Goal: Transaction & Acquisition: Download file/media

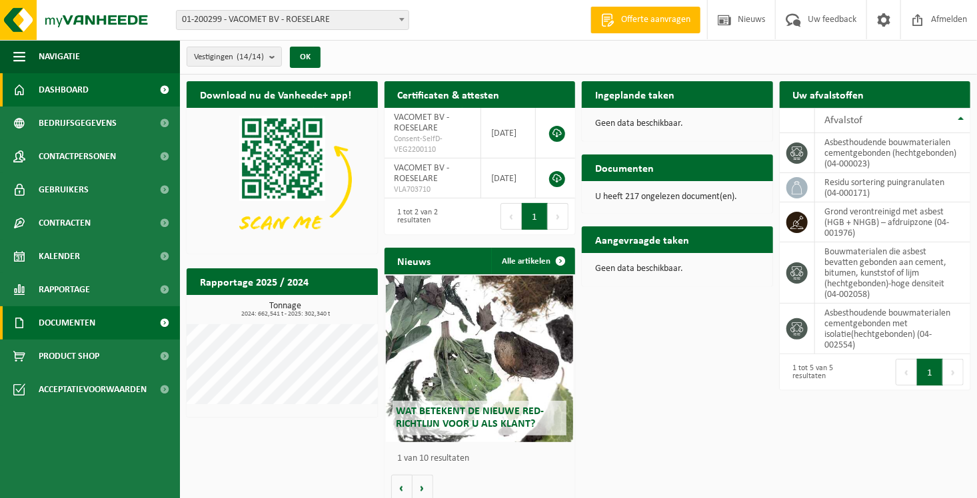
click at [54, 320] on span "Documenten" at bounding box center [67, 322] width 57 height 33
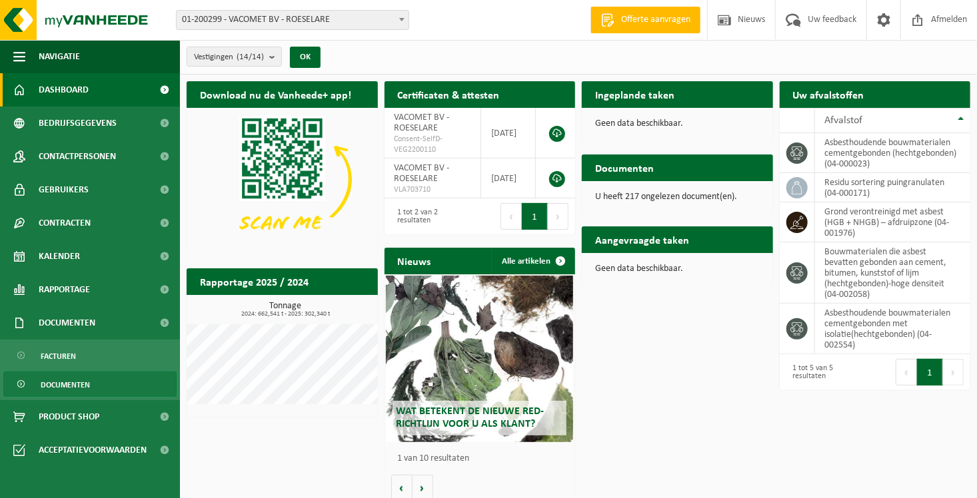
click at [64, 384] on span "Documenten" at bounding box center [65, 384] width 49 height 25
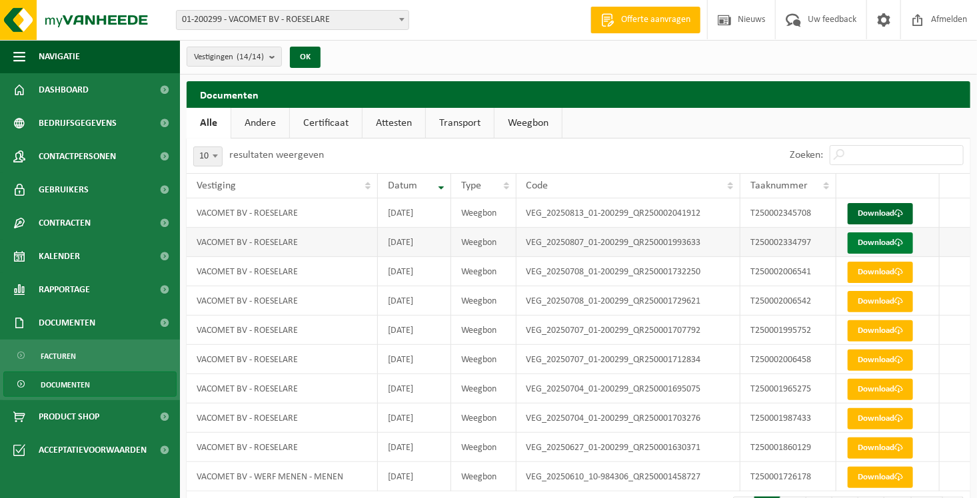
click at [889, 243] on link "Download" at bounding box center [879, 243] width 65 height 21
click at [863, 216] on link "Download" at bounding box center [879, 213] width 65 height 21
click at [871, 213] on link "Download" at bounding box center [879, 213] width 65 height 21
click at [76, 386] on span "Documenten" at bounding box center [65, 384] width 49 height 25
